Goal: Transaction & Acquisition: Purchase product/service

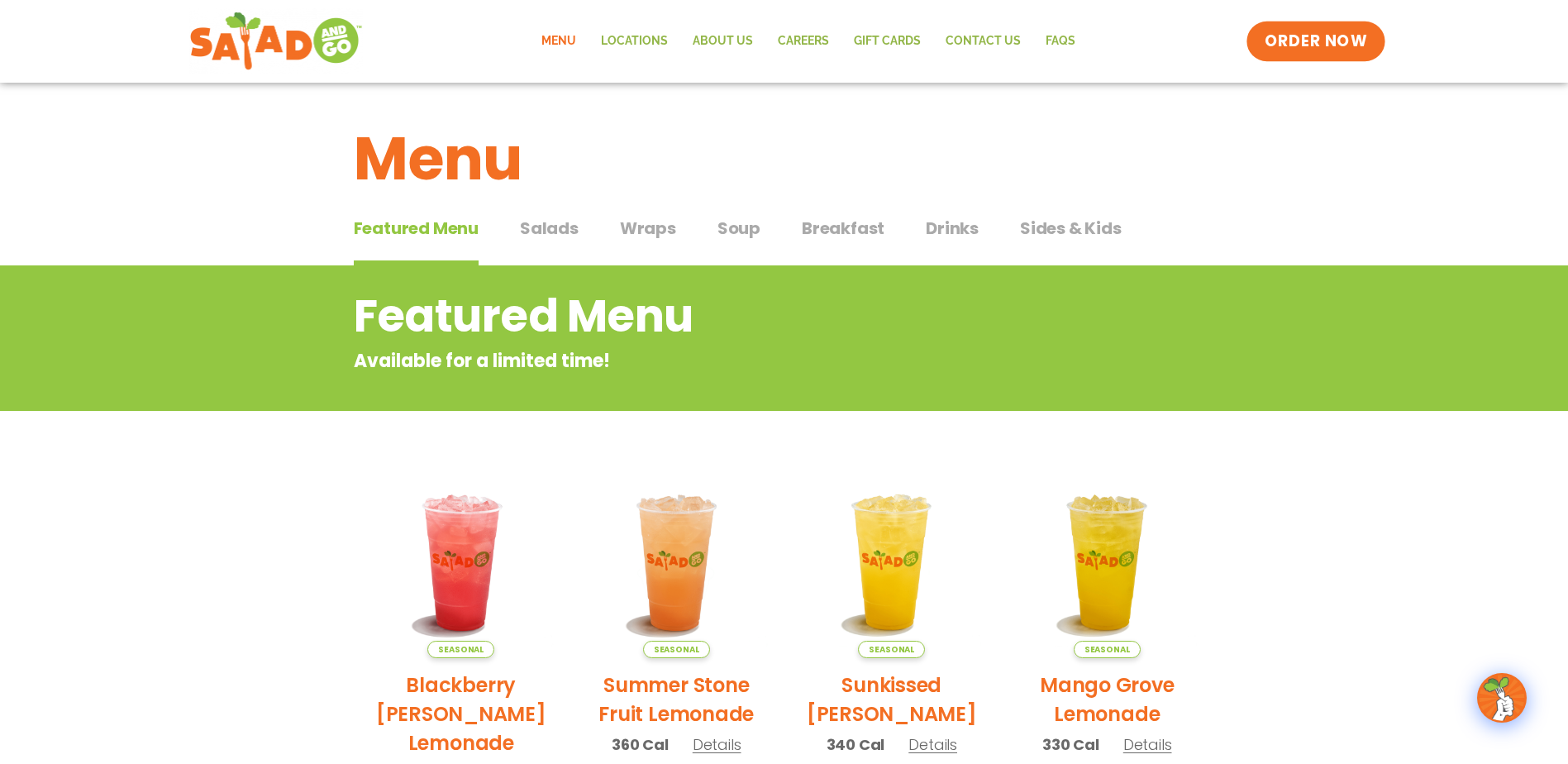
click at [1283, 43] on span "ORDER NOW" at bounding box center [1315, 41] width 102 height 21
click at [942, 228] on span "Drinks" at bounding box center [953, 227] width 53 height 24
